Goal: Find specific page/section: Find specific page/section

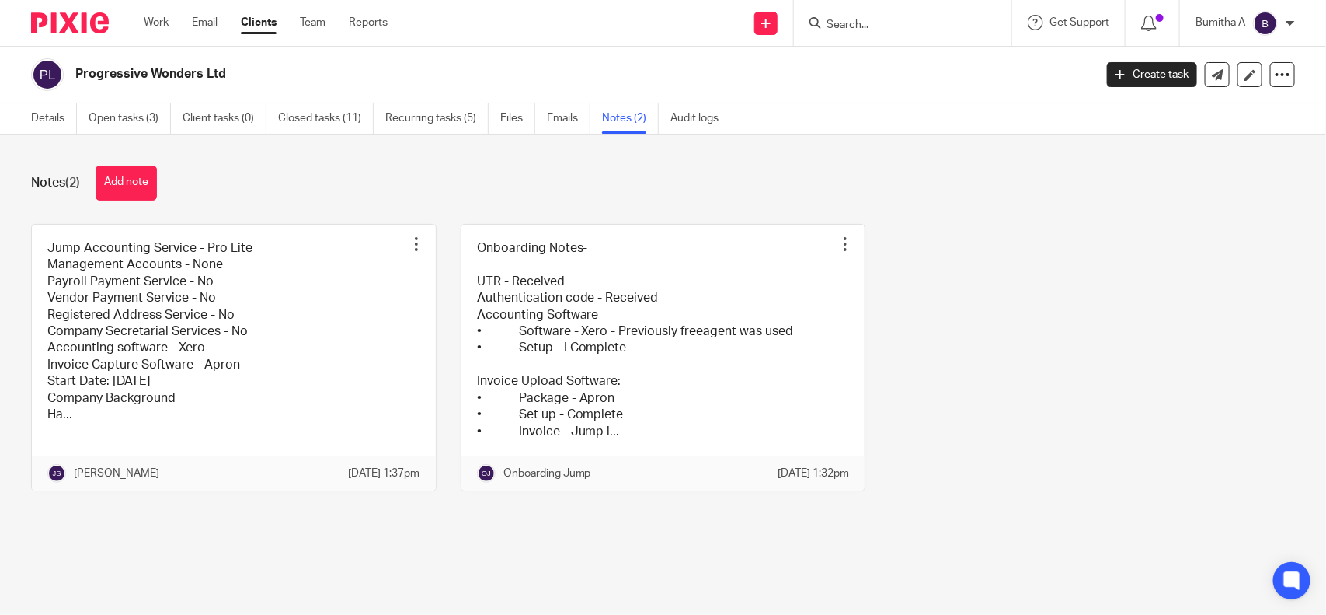
click at [847, 26] on input "Search" at bounding box center [895, 26] width 140 height 14
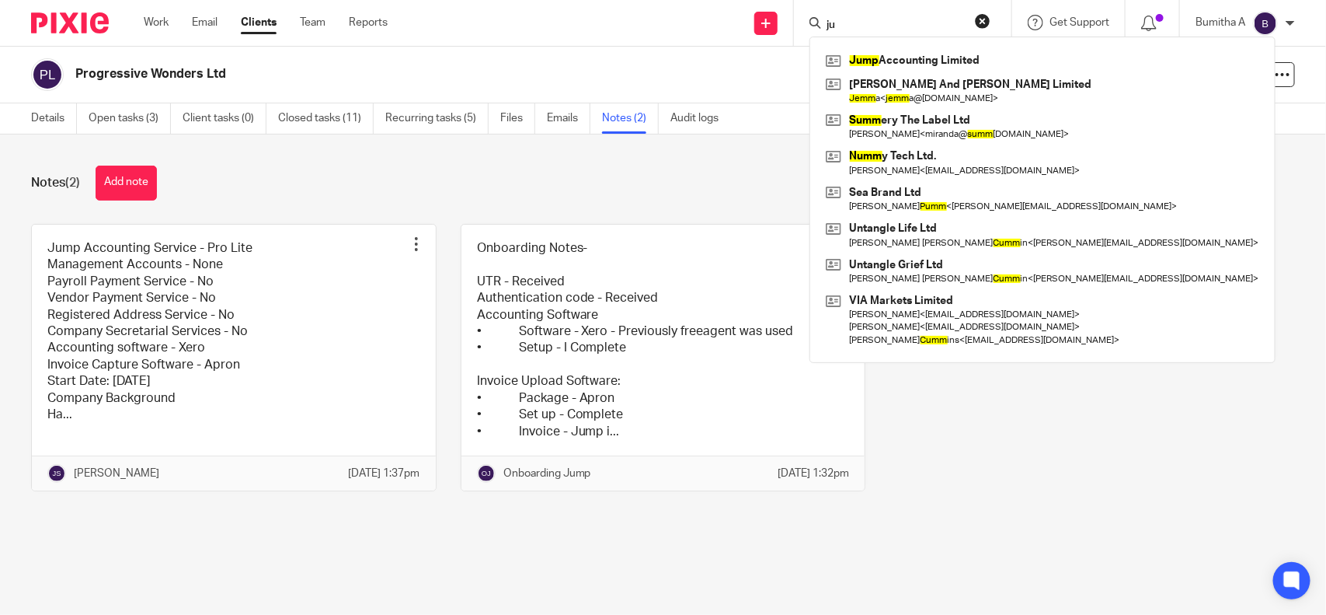
type input "j"
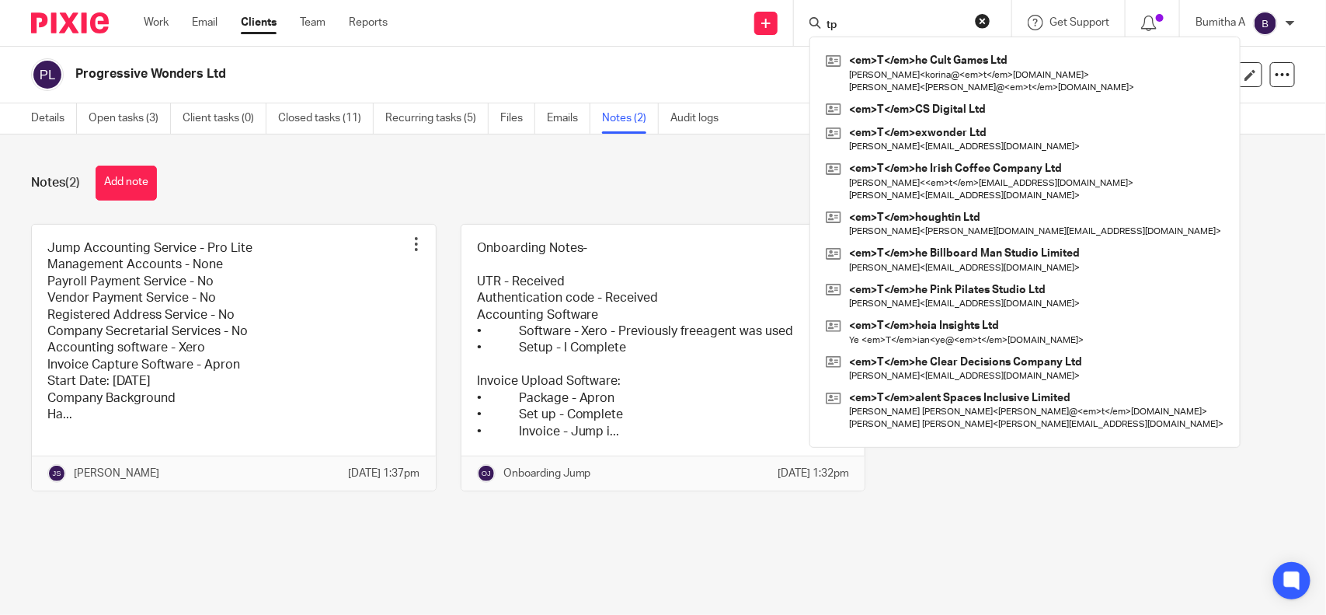
type input "t"
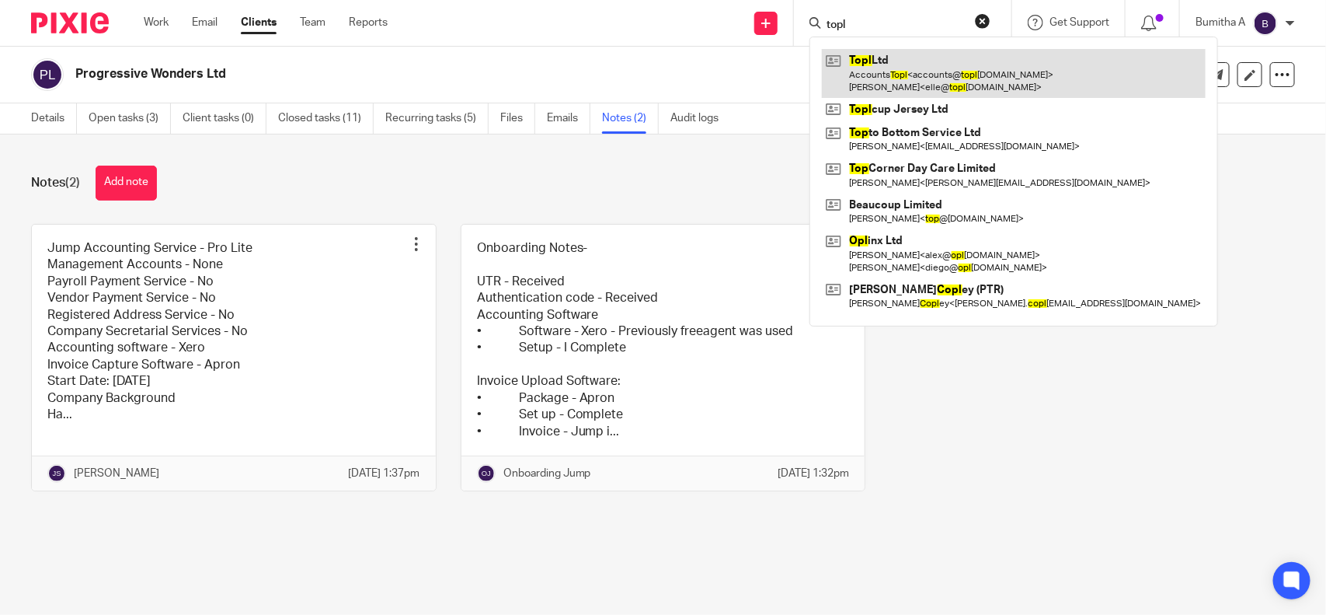
type input "topl"
click at [869, 75] on link at bounding box center [1014, 73] width 384 height 48
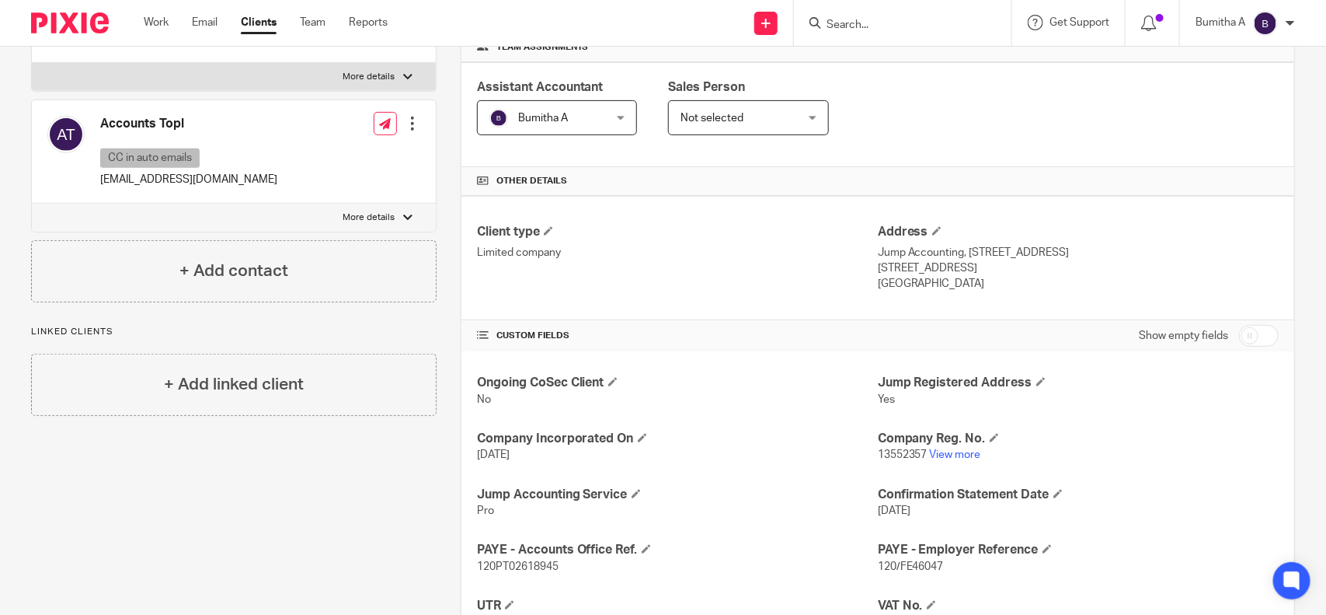
scroll to position [388, 0]
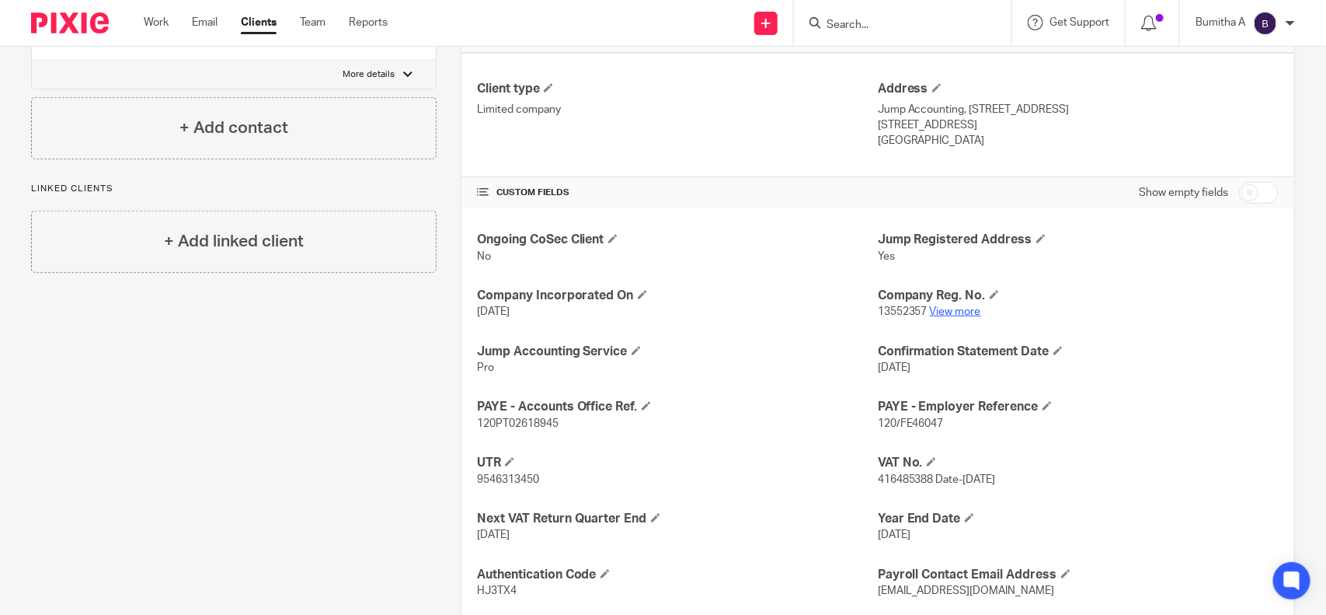
click at [956, 315] on link "View more" at bounding box center [955, 311] width 51 height 11
click at [946, 309] on link "View more" at bounding box center [955, 311] width 51 height 11
